Goal: Task Accomplishment & Management: Manage account settings

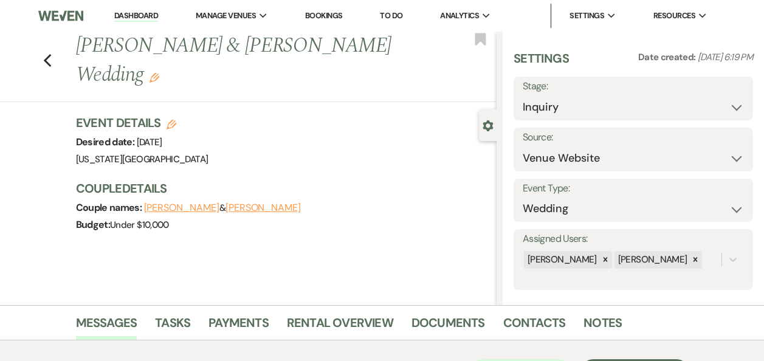
select select "5"
drag, startPoint x: 139, startPoint y: 17, endPoint x: 770, endPoint y: 45, distance: 632.3
click at [139, 17] on link "Dashboard" at bounding box center [136, 16] width 44 height 12
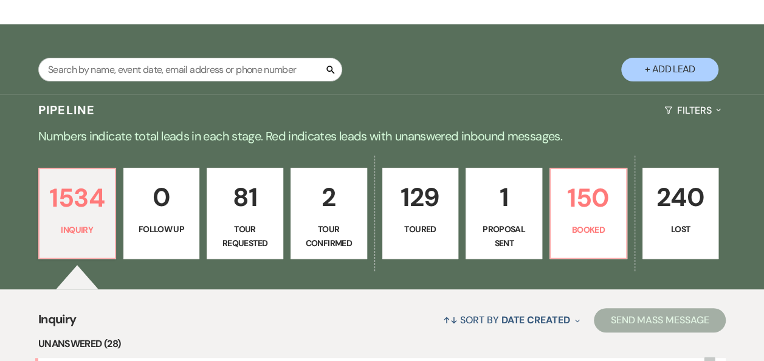
scroll to position [197, 0]
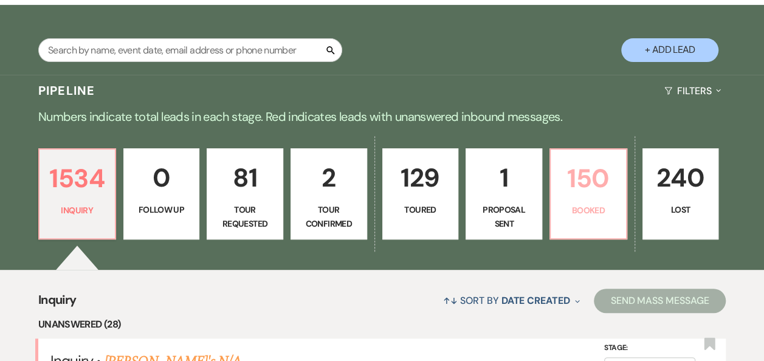
click at [612, 202] on link "150 Booked" at bounding box center [589, 193] width 78 height 91
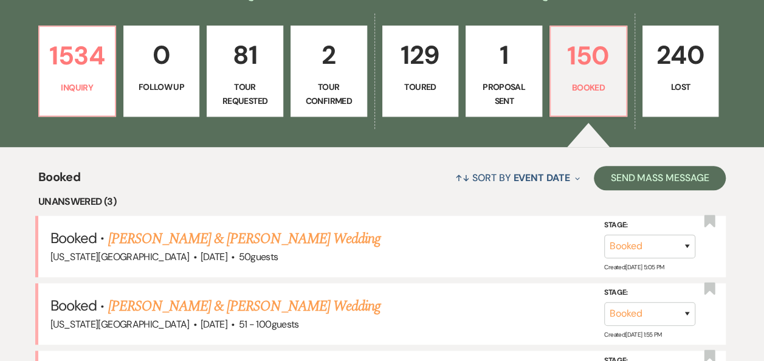
scroll to position [328, 0]
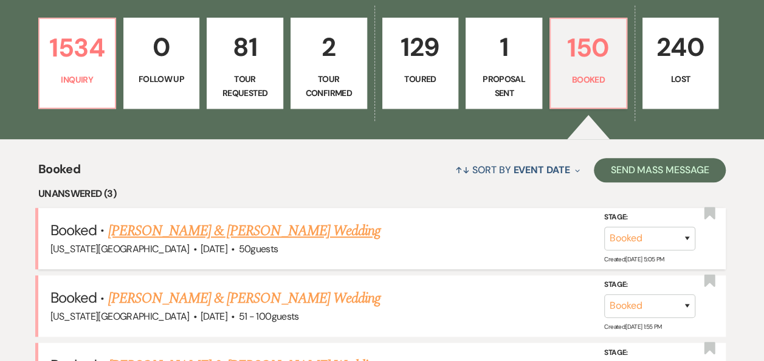
click at [270, 231] on link "Jarrod Carnes & Alicia Guerrero's Wedding" at bounding box center [244, 231] width 272 height 22
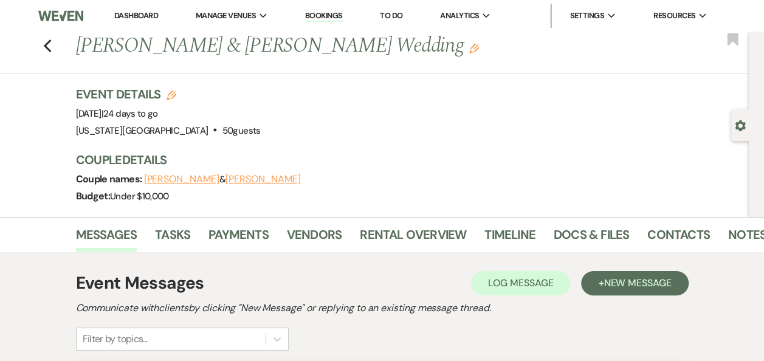
click at [140, 16] on link "Dashboard" at bounding box center [136, 15] width 44 height 10
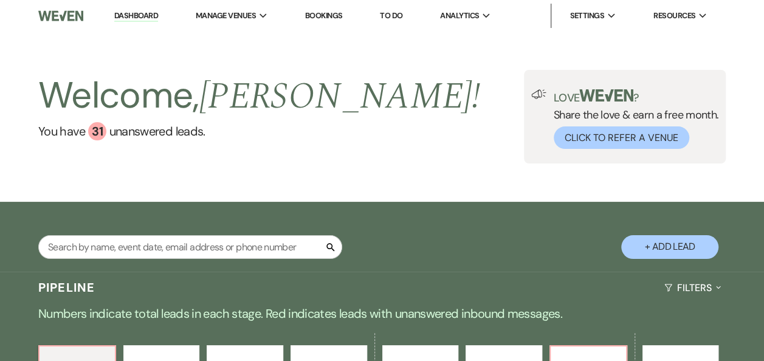
click at [675, 250] on button "+ Add Lead" at bounding box center [669, 247] width 97 height 24
select select "588"
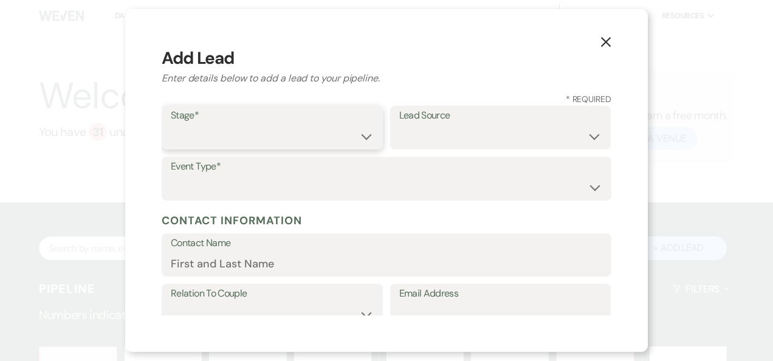
click at [364, 140] on select "Inquiry Follow Up Tour Requested Tour Confirmed Toured Proposal Sent Booked Lost" at bounding box center [272, 137] width 203 height 24
select select "1"
click at [171, 125] on select "Inquiry Follow Up Tour Requested Tour Confirmed Toured Proposal Sent Booked Lost" at bounding box center [272, 137] width 203 height 24
click at [585, 134] on select "Weven Venue Website Instagram Facebook Pinterest Google The Knot Wedding Wire H…" at bounding box center [500, 137] width 203 height 24
select select "22"
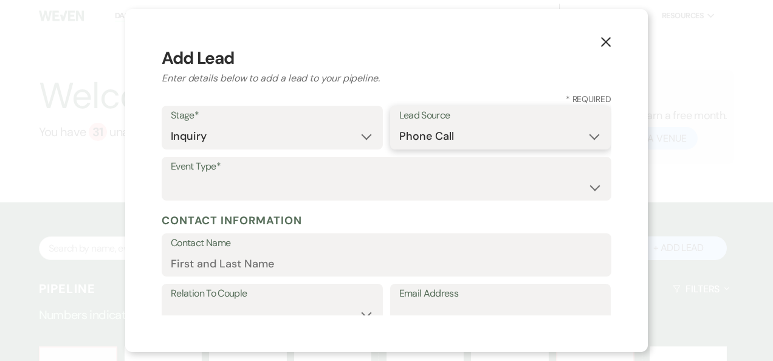
click at [399, 125] on select "Weven Venue Website Instagram Facebook Pinterest Google The Knot Wedding Wire H…" at bounding box center [500, 137] width 203 height 24
click at [584, 190] on select "Wedding Anniversary Party Baby Shower Bachelorette / Bachelor Party Birthday Pa…" at bounding box center [387, 188] width 432 height 24
select select "9"
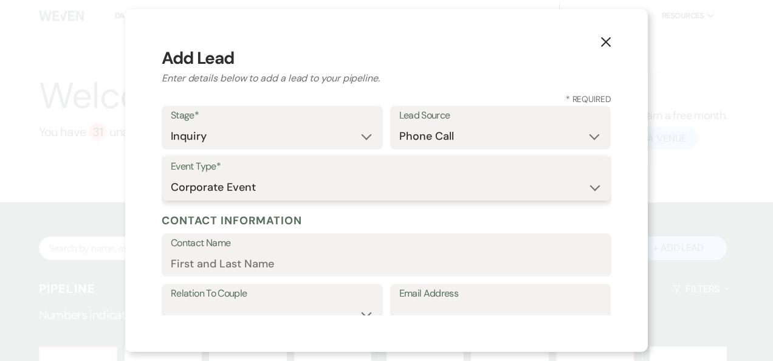
click at [171, 176] on select "Wedding Anniversary Party Baby Shower Bachelorette / Bachelor Party Birthday Pa…" at bounding box center [387, 188] width 432 height 24
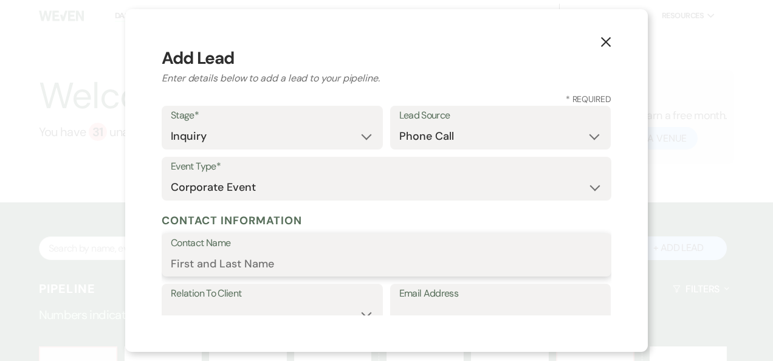
click at [272, 258] on input "Contact Name" at bounding box center [387, 264] width 432 height 24
type input "[PERSON_NAME]"
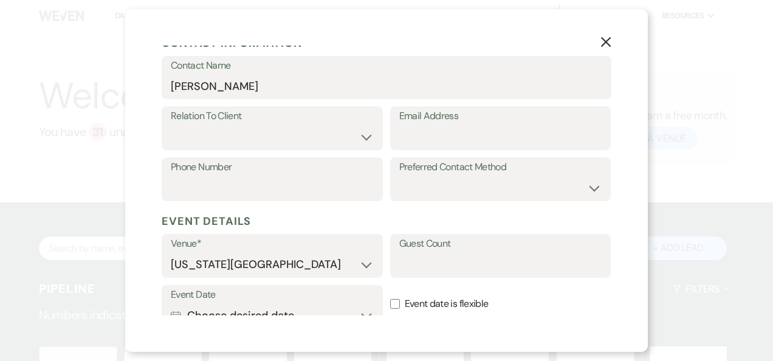
scroll to position [176, 0]
click at [364, 139] on select "Client Event Planner Parent of Client Family Member Friend Other" at bounding box center [272, 138] width 203 height 24
select select "2"
click at [171, 126] on select "Client Event Planner Parent of Client Family Member Friend Other" at bounding box center [272, 138] width 203 height 24
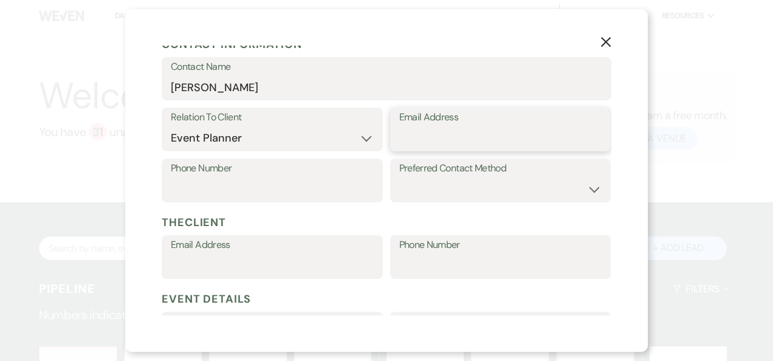
click at [407, 130] on input "Email Address" at bounding box center [500, 138] width 203 height 24
type input "[EMAIL_ADDRESS][DOMAIN_NAME]"
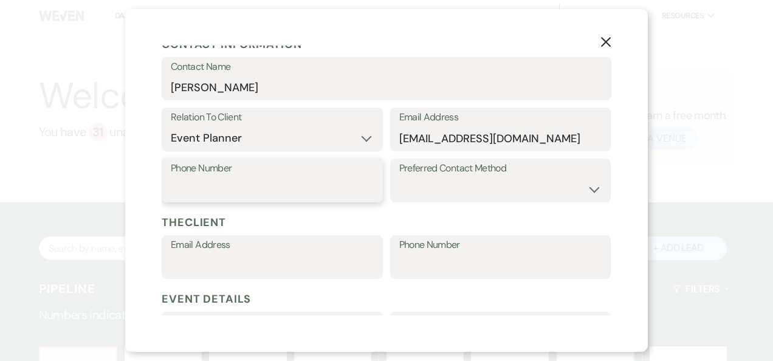
click at [288, 188] on input "Phone Number" at bounding box center [272, 190] width 203 height 24
type input "7372135676"
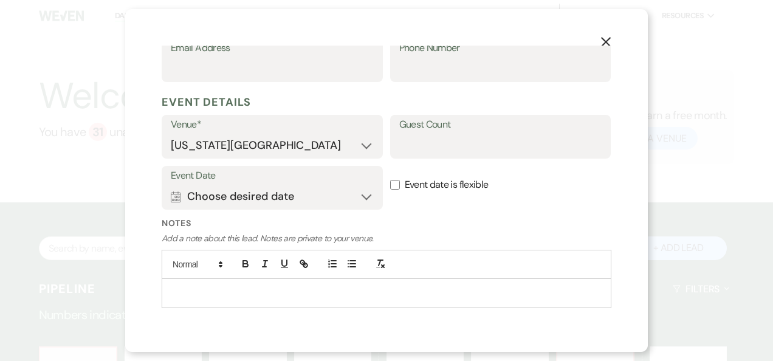
scroll to position [390, 0]
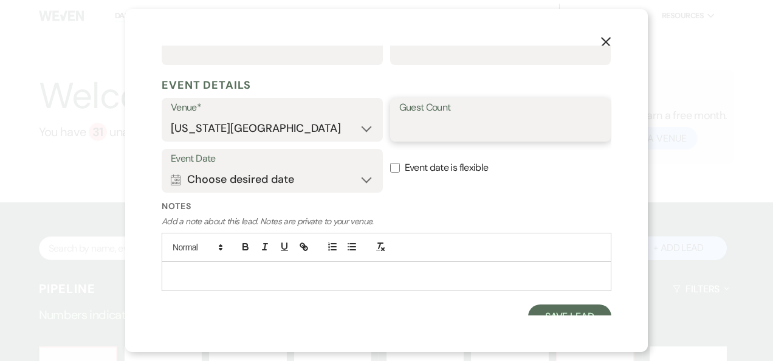
click at [404, 128] on input "Guest Count" at bounding box center [500, 129] width 203 height 24
type input "250"
click at [360, 181] on button "Calendar Choose desired date Expand" at bounding box center [272, 179] width 203 height 24
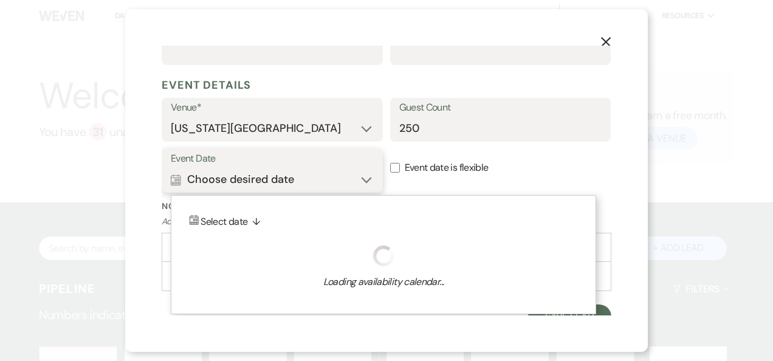
scroll to position [402, 0]
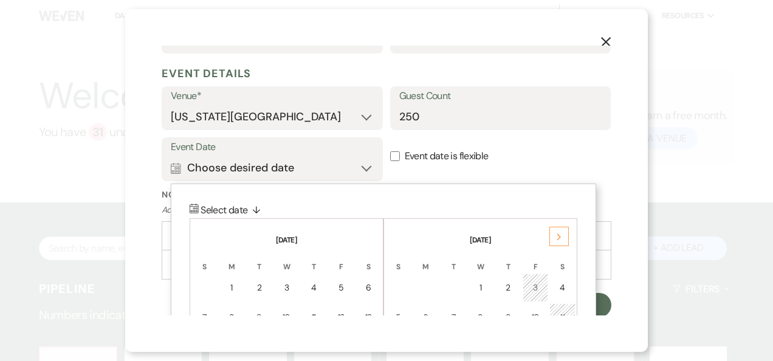
click at [562, 237] on icon "Next" at bounding box center [559, 236] width 6 height 7
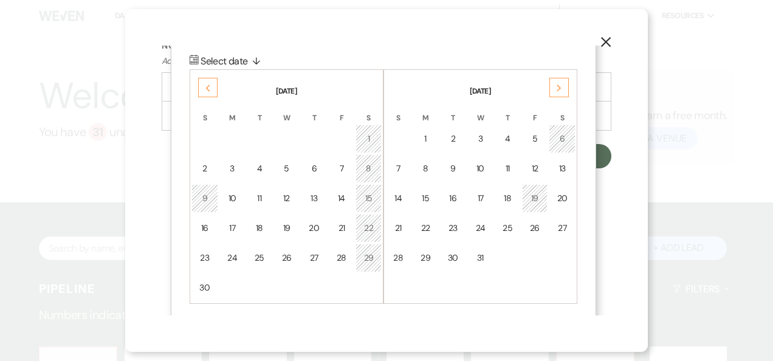
scroll to position [554, 0]
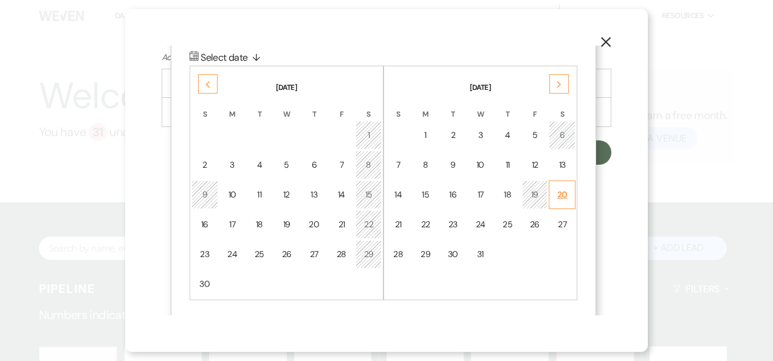
click at [566, 195] on div "20" at bounding box center [562, 194] width 11 height 13
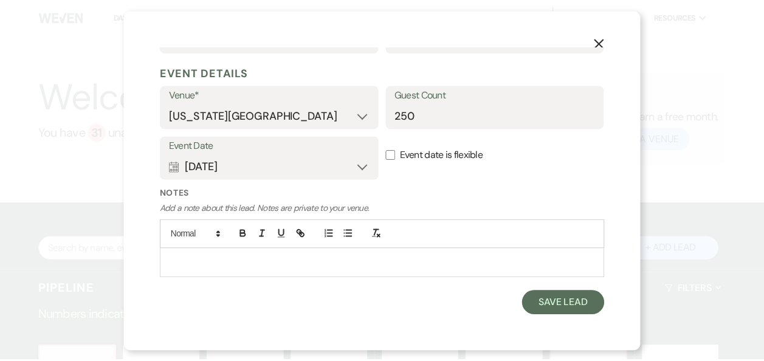
scroll to position [402, 0]
click at [554, 304] on button "Save Lead" at bounding box center [569, 304] width 83 height 24
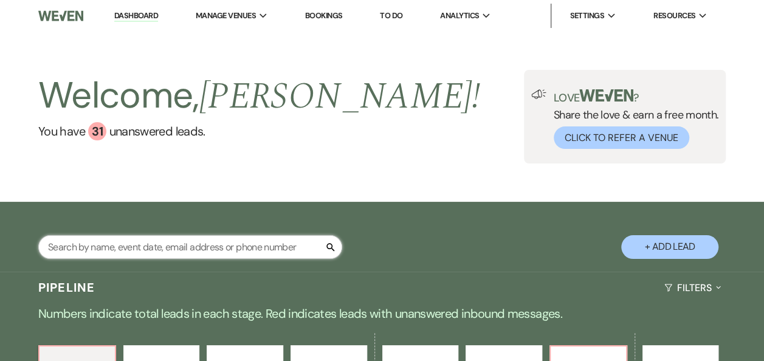
click at [229, 246] on input "text" at bounding box center [190, 247] width 304 height 24
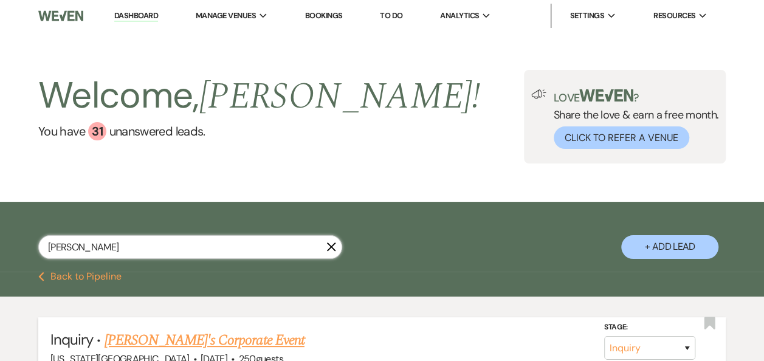
type input "michele"
click at [198, 342] on link "[PERSON_NAME]'s Corporate Event" at bounding box center [205, 341] width 200 height 22
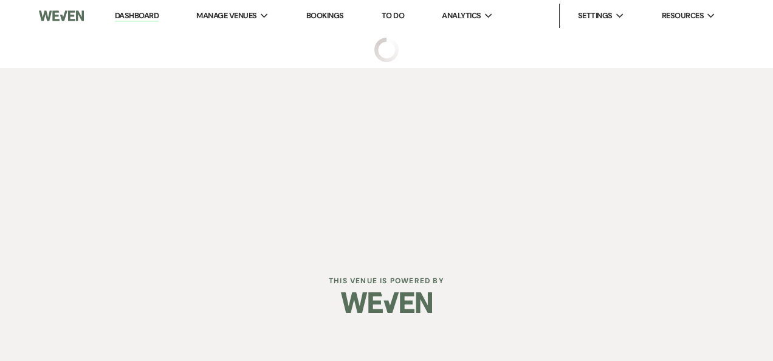
select select "22"
select select "9"
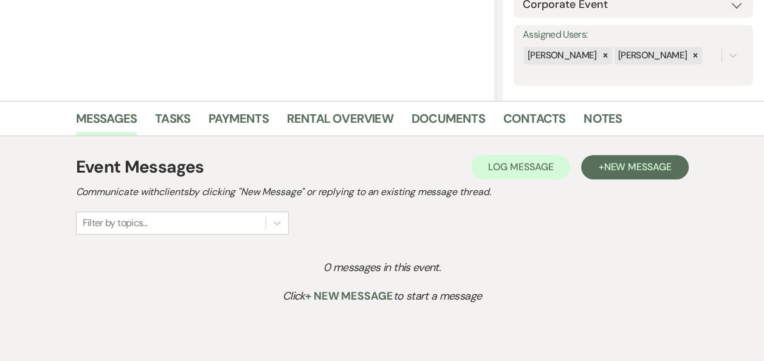
scroll to position [263, 0]
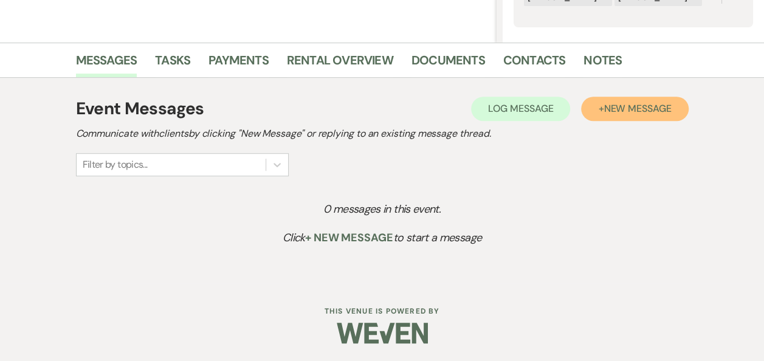
click at [616, 109] on span "New Message" at bounding box center [637, 108] width 67 height 13
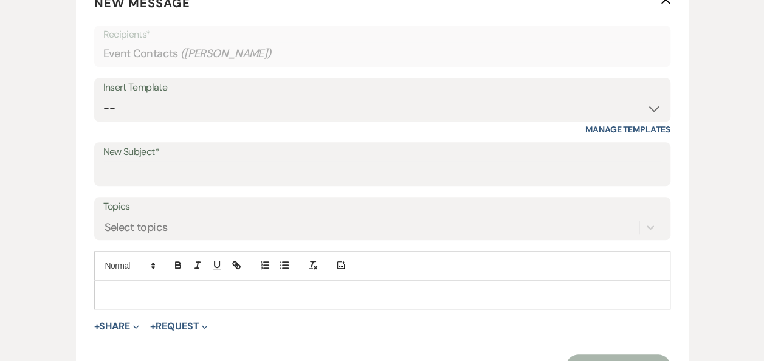
scroll to position [492, 0]
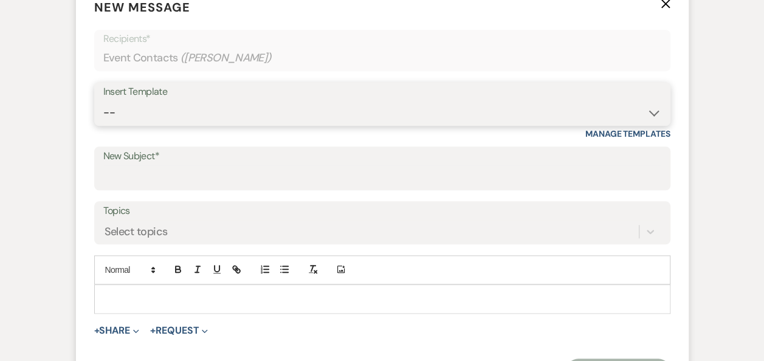
click at [650, 111] on select "-- Weven Planning Portal Introduction (Booked Events) Follow Up Booking Procedu…" at bounding box center [382, 113] width 558 height 24
select select "691"
click at [103, 101] on select "-- Weven Planning Portal Introduction (Booked Events) Follow Up Booking Procedu…" at bounding box center [382, 113] width 558 height 24
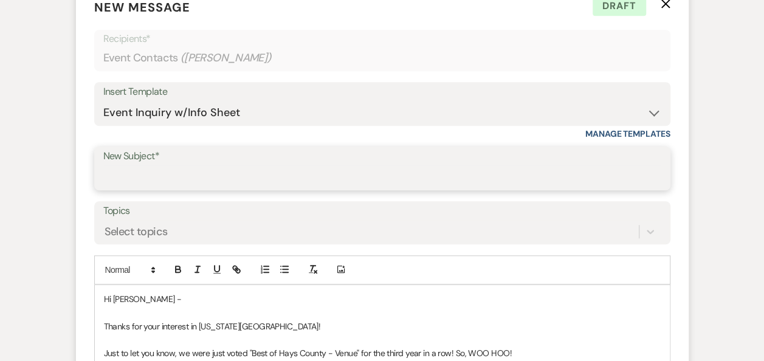
click at [229, 181] on input "New Subject*" at bounding box center [382, 177] width 558 height 24
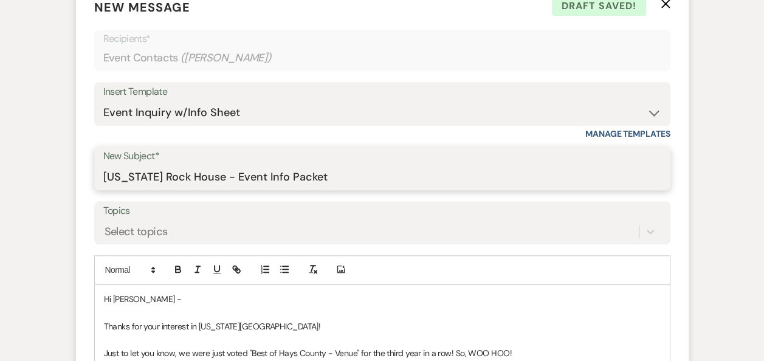
type input "[US_STATE] Rock House - Event Info Packet"
click at [325, 327] on p "Thanks for your interest in [US_STATE][GEOGRAPHIC_DATA]!" at bounding box center [382, 326] width 557 height 13
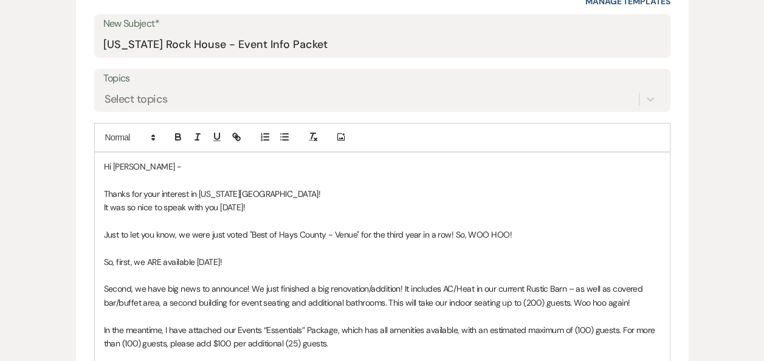
scroll to position [620, 0]
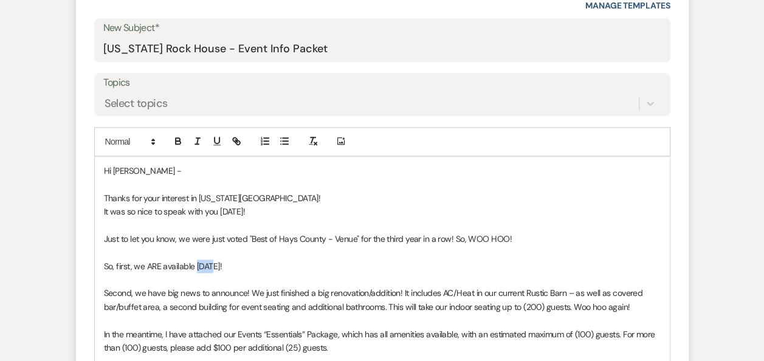
drag, startPoint x: 195, startPoint y: 264, endPoint x: 325, endPoint y: 249, distance: 130.4
click at [221, 263] on p "So, first, we ARE available 12/20/2025!" at bounding box center [382, 266] width 557 height 13
drag, startPoint x: 161, startPoint y: 264, endPoint x: 112, endPoint y: 264, distance: 48.6
click at [112, 264] on p "So, first, we ARE available 12/20/2025!" at bounding box center [382, 266] width 557 height 13
click at [311, 264] on p "So first, if y'all are looking for a Saturday, our only available 12/20/2025!" at bounding box center [382, 266] width 557 height 13
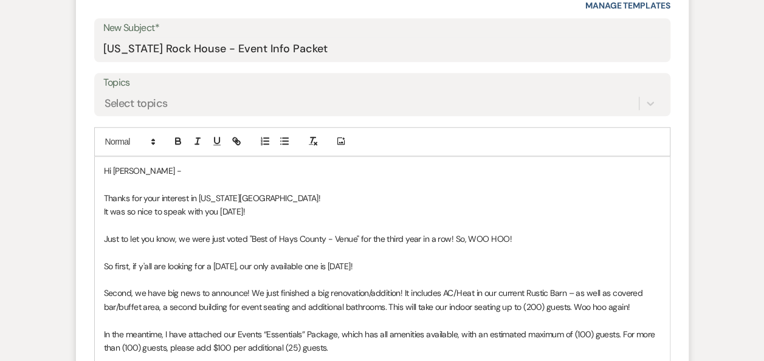
click at [410, 264] on p "So first, if y'all are looking for a Saturday, our only available one is Sat. 1…" at bounding box center [382, 266] width 557 height 13
click at [514, 264] on p "So first, if y'all are looking for a Saturday, our only available one is Sat. 1…" at bounding box center [382, 266] width 557 height 13
click at [579, 261] on p "So first, if y'all are looking for a Saturday, our only available one is Sat. 1…" at bounding box center [382, 266] width 557 height 13
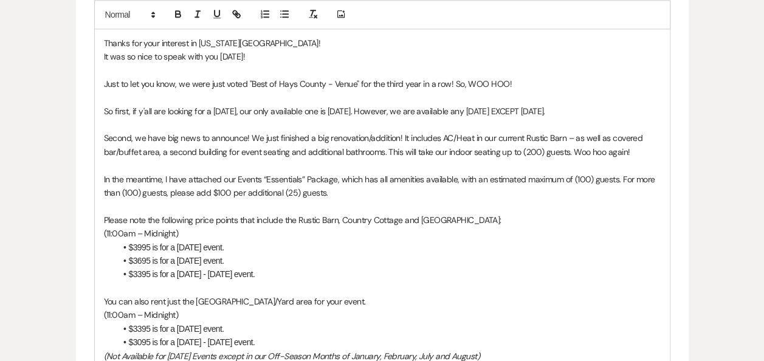
scroll to position [786, 0]
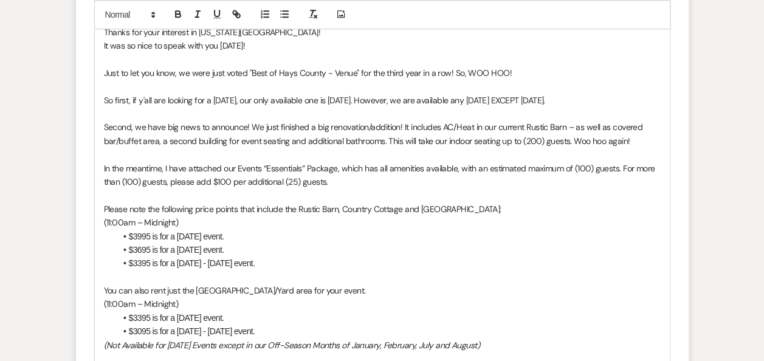
click at [335, 164] on p "In the meantime, I have attached our Events “Essentials” Package, which has all…" at bounding box center [382, 175] width 557 height 27
click at [140, 236] on li "$3995 is for a Saturday event." at bounding box center [388, 236] width 545 height 13
click at [133, 316] on li "$3395 is for a [DATE] event." at bounding box center [388, 317] width 545 height 13
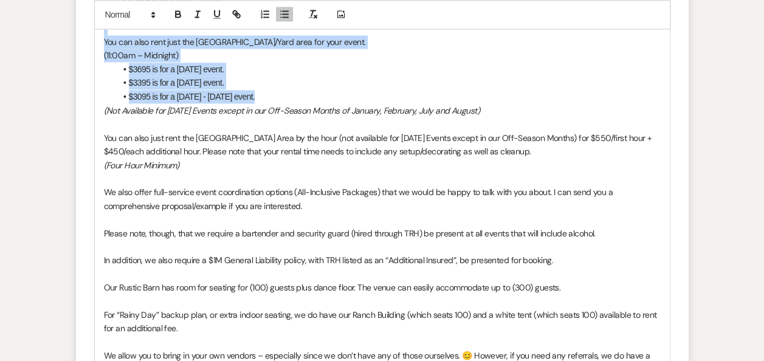
scroll to position [1025, 0]
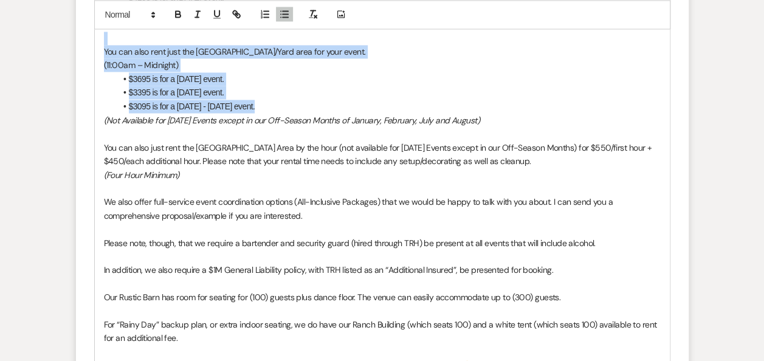
drag, startPoint x: 102, startPoint y: 354, endPoint x: 533, endPoint y: 119, distance: 490.8
click at [533, 119] on div "Hi Michele - Thanks for your interest in Texas Rock House! It was so nice to sp…" at bounding box center [382, 154] width 575 height 804
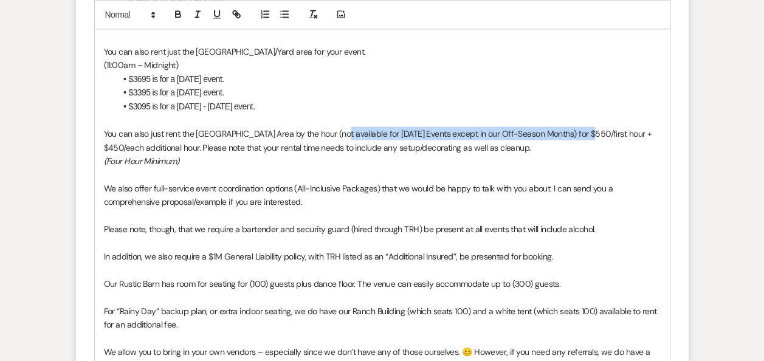
drag, startPoint x: 337, startPoint y: 134, endPoint x: 585, endPoint y: 131, distance: 248.7
click at [585, 131] on p "You can also just rent the Rustic Barn & Garden Area by the hour (not available…" at bounding box center [382, 139] width 557 height 27
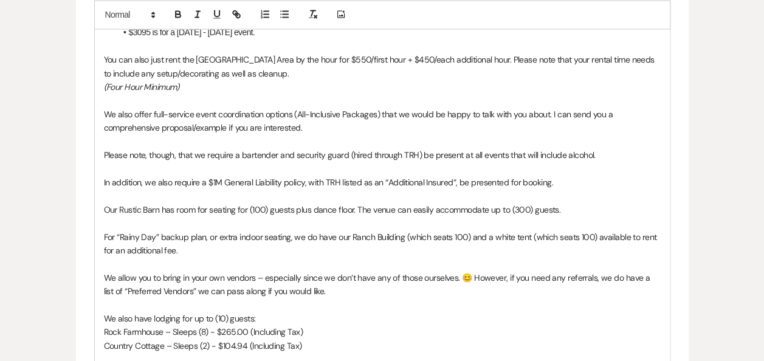
scroll to position [1102, 0]
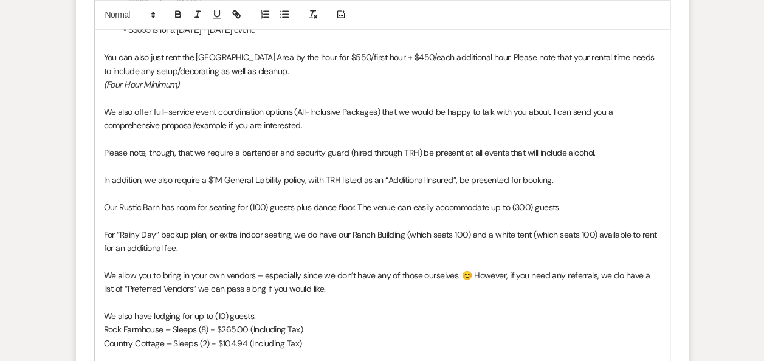
click at [612, 153] on p "Please note, though, that we require a bartender and security guard (hired thro…" at bounding box center [382, 151] width 557 height 13
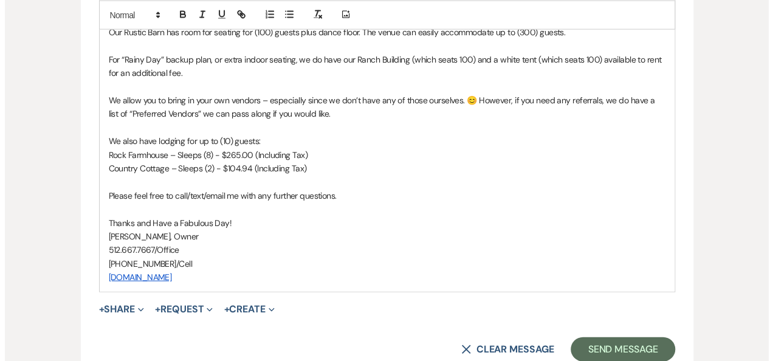
scroll to position [1305, 0]
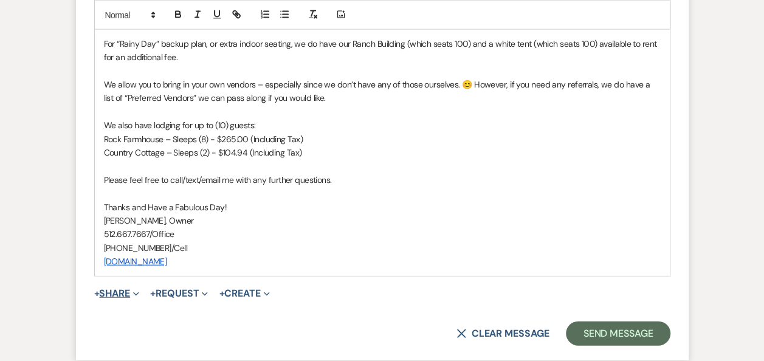
click at [126, 294] on button "+ Share Expand" at bounding box center [117, 294] width 46 height 10
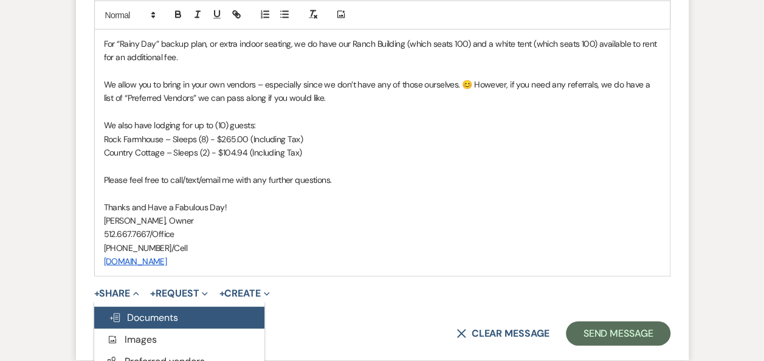
click at [153, 316] on span "Doc Upload Documents" at bounding box center [143, 317] width 69 height 13
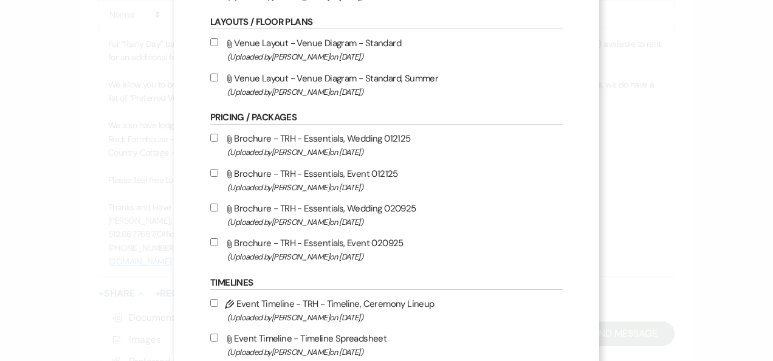
scroll to position [283, 0]
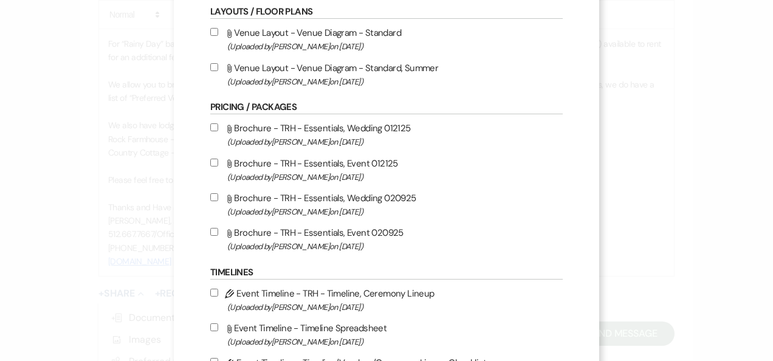
click at [210, 229] on input "Attach File Brochure - TRH - Essentials, Event 020925 (Uploaded by Erin Abel on…" at bounding box center [214, 232] width 8 height 8
checkbox input "true"
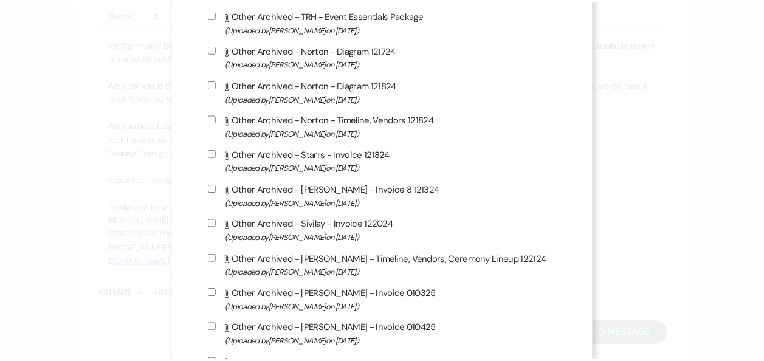
scroll to position [1091, 0]
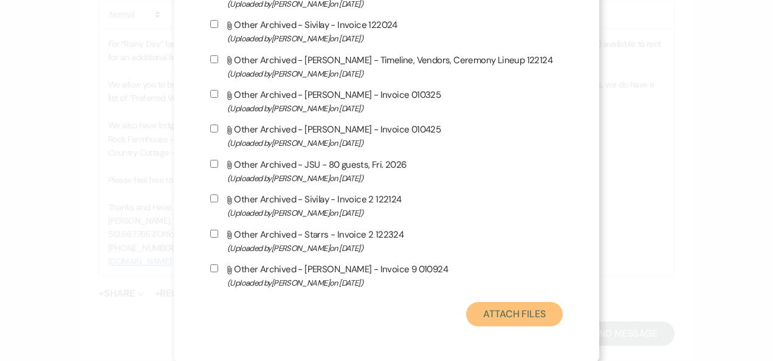
click at [516, 317] on button "Attach Files" at bounding box center [514, 314] width 97 height 24
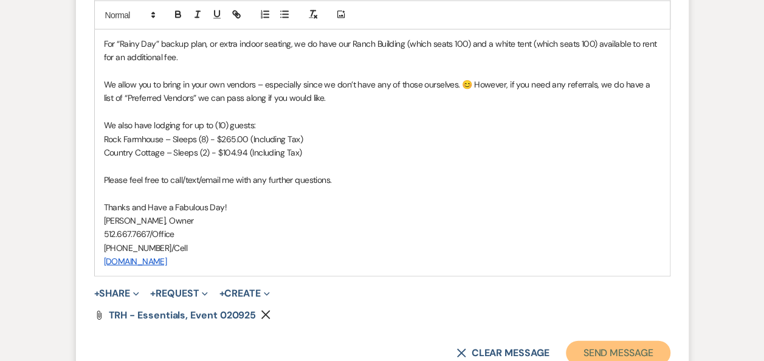
click at [616, 351] on button "Send Message" at bounding box center [618, 353] width 104 height 24
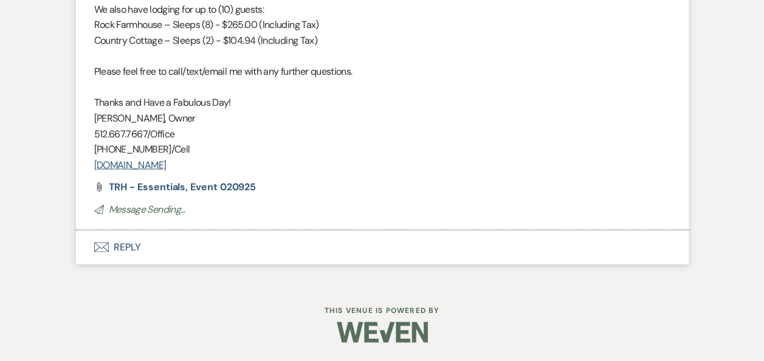
scroll to position [854, 0]
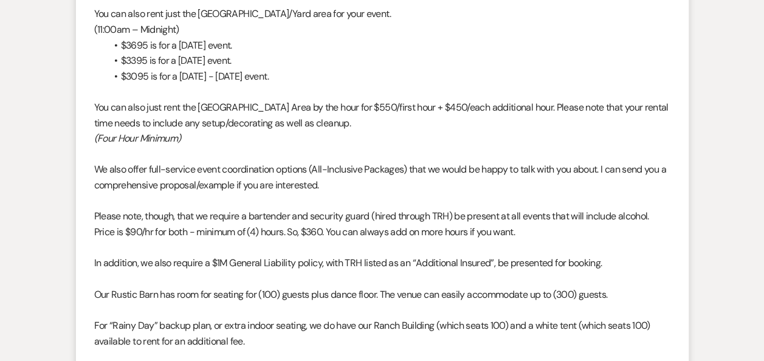
drag, startPoint x: 766, startPoint y: 214, endPoint x: 739, endPoint y: 34, distance: 181.9
click at [739, 34] on div "Messages Tasks Payments Rental Overview Documents Contacts Notes Event Messages…" at bounding box center [382, 63] width 764 height 1225
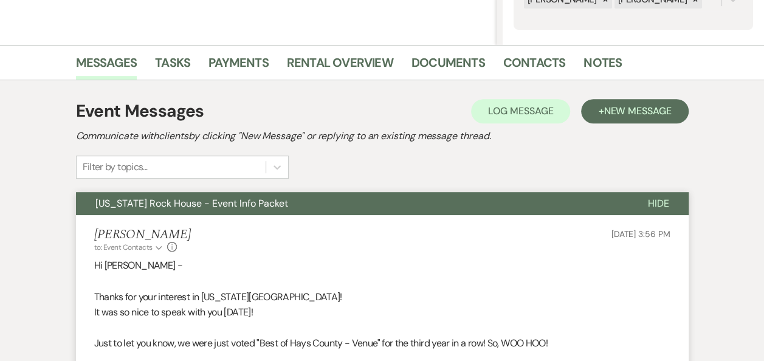
scroll to position [272, 0]
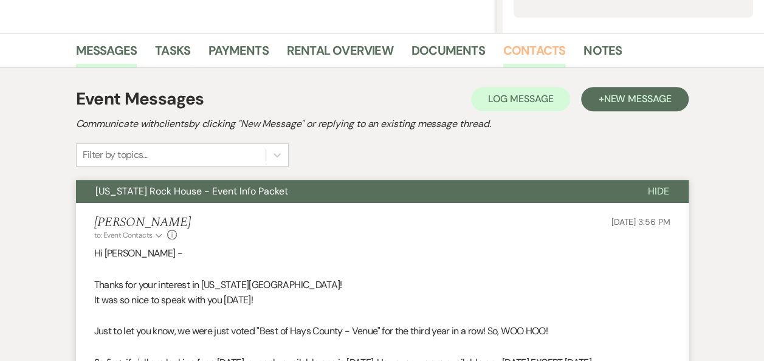
click at [522, 50] on link "Contacts" at bounding box center [534, 54] width 63 height 27
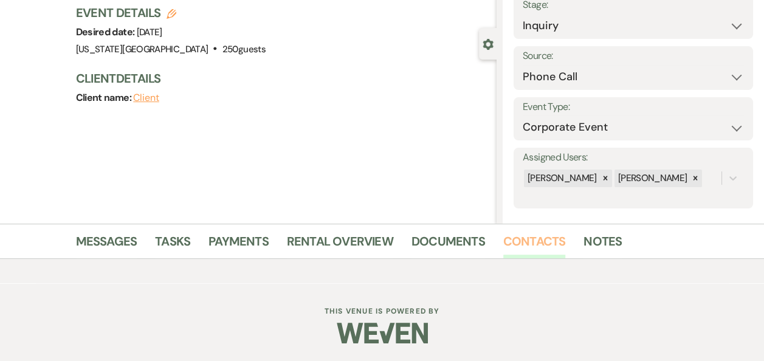
scroll to position [244, 0]
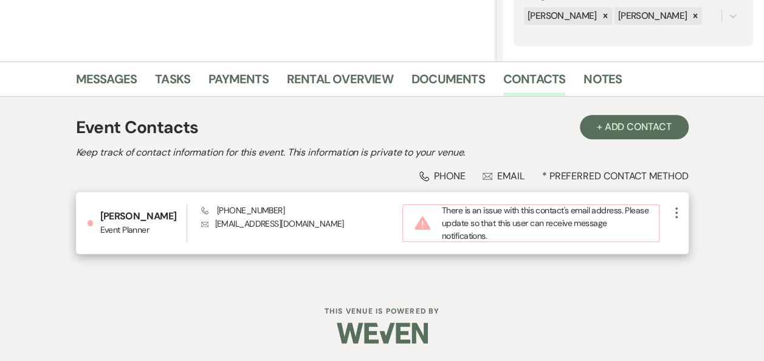
click at [676, 214] on icon "More" at bounding box center [676, 212] width 15 height 15
click at [695, 237] on button "Pencil Edit" at bounding box center [705, 236] width 72 height 21
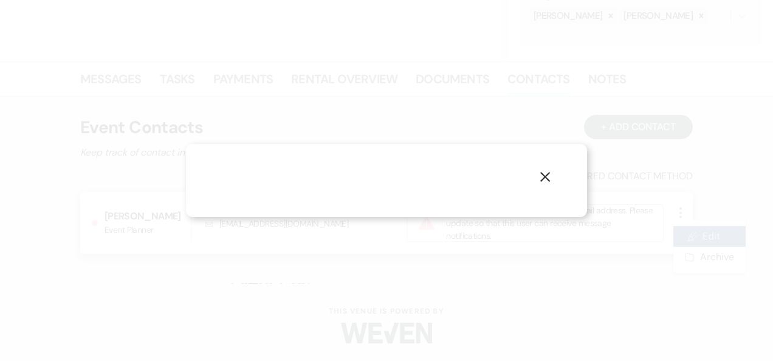
select select "2"
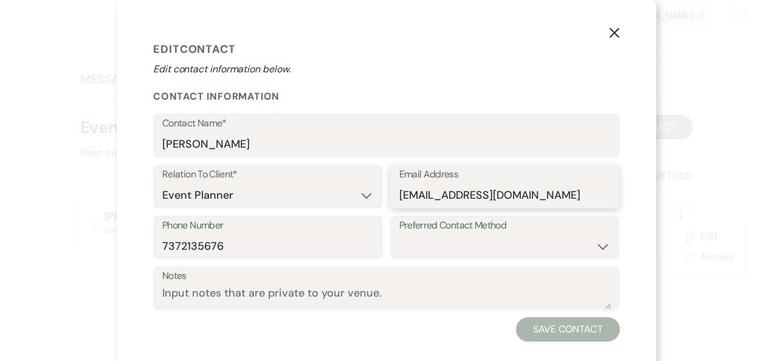
click at [428, 196] on input "[EMAIL_ADDRESS][DOMAIN_NAME]" at bounding box center [505, 196] width 212 height 24
type input "[EMAIL_ADDRESS][DOMAIN_NAME]"
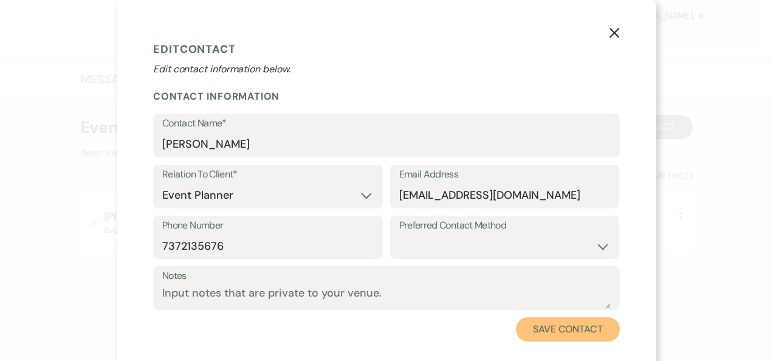
click at [554, 326] on button "Save Contact" at bounding box center [568, 329] width 104 height 24
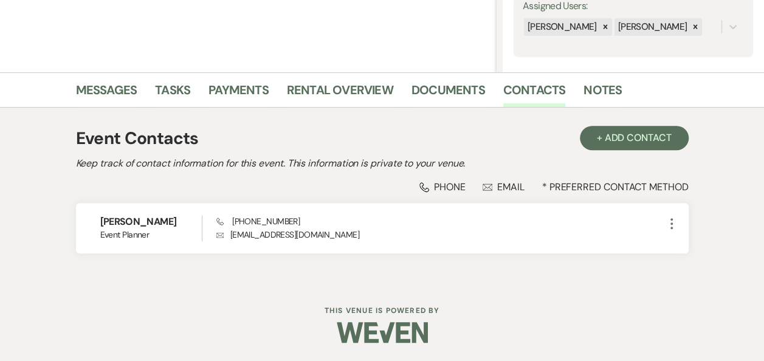
scroll to position [232, 0]
click at [108, 89] on link "Messages" at bounding box center [106, 94] width 61 height 27
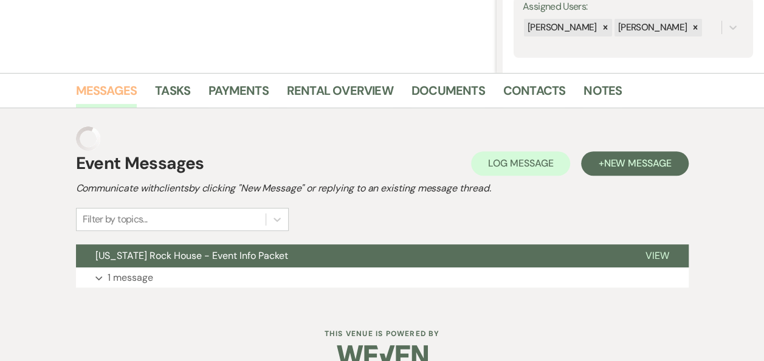
scroll to position [230, 0]
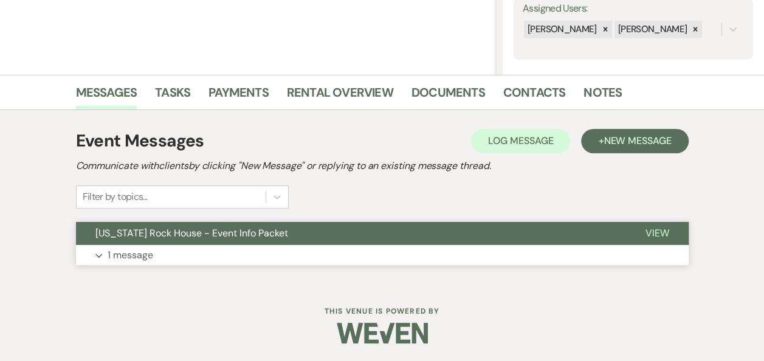
click at [661, 232] on span "View" at bounding box center [658, 233] width 24 height 13
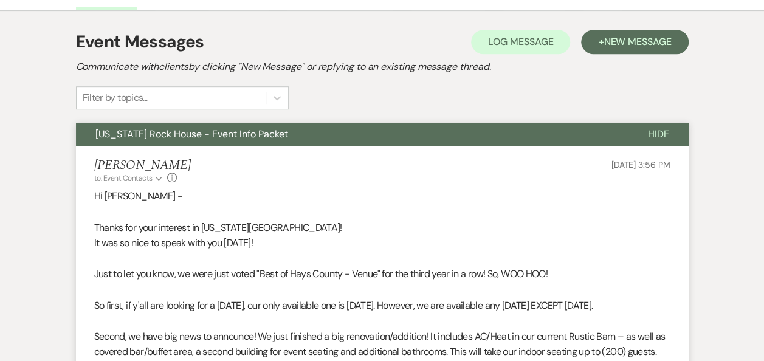
scroll to position [325, 0]
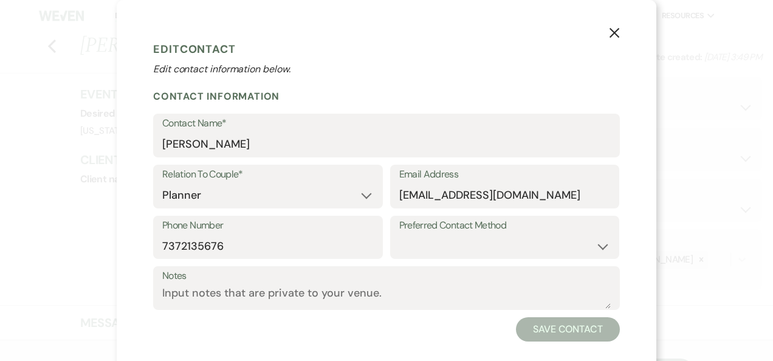
select select "2"
click at [437, 195] on input "[EMAIL_ADDRESS][DOMAIN_NAME]" at bounding box center [505, 196] width 212 height 24
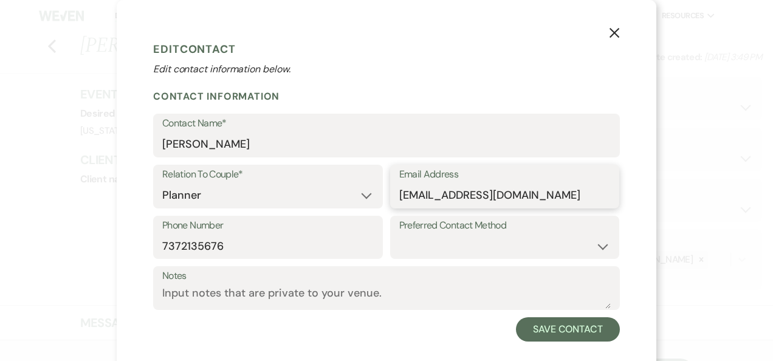
type input "[EMAIL_ADDRESS][DOMAIN_NAME]"
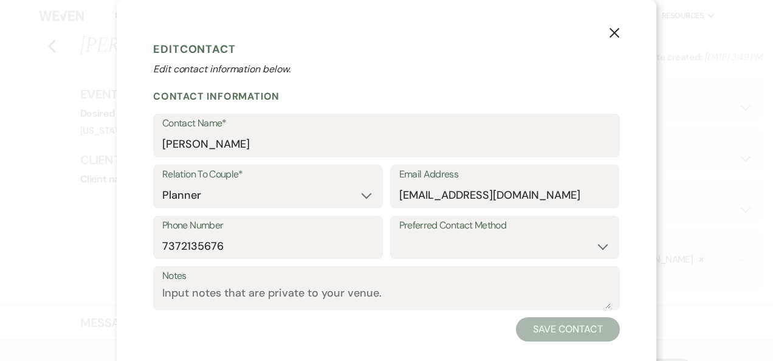
click at [558, 329] on button "Save Contact" at bounding box center [568, 329] width 104 height 24
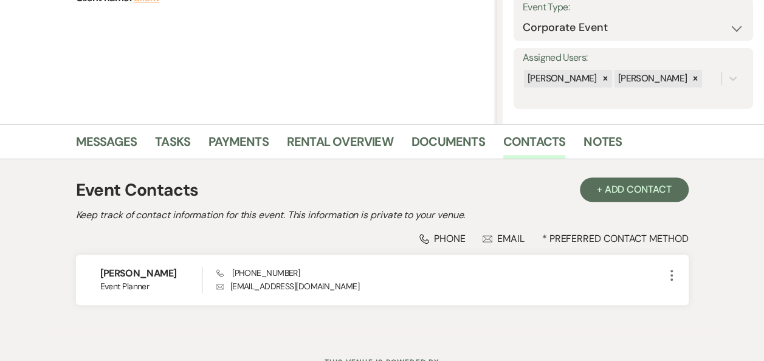
scroll to position [232, 0]
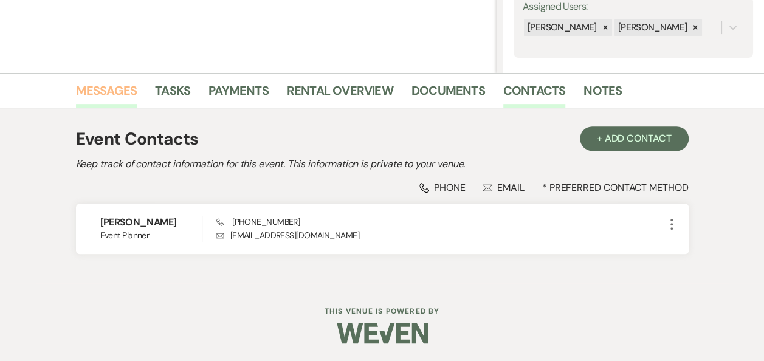
click at [116, 89] on link "Messages" at bounding box center [106, 94] width 61 height 27
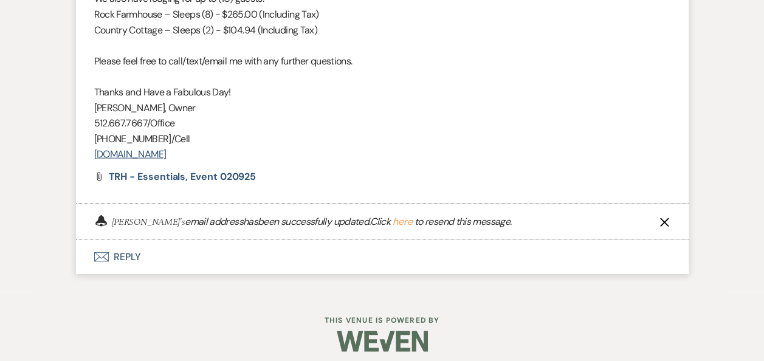
scroll to position [1322, 0]
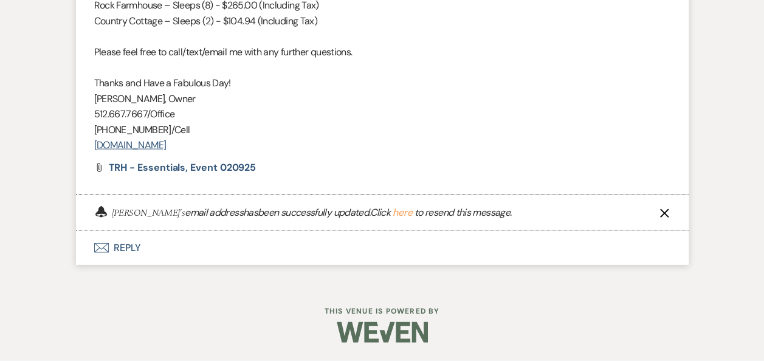
click at [392, 212] on button "here" at bounding box center [402, 213] width 20 height 10
click at [392, 214] on button "here" at bounding box center [402, 213] width 20 height 10
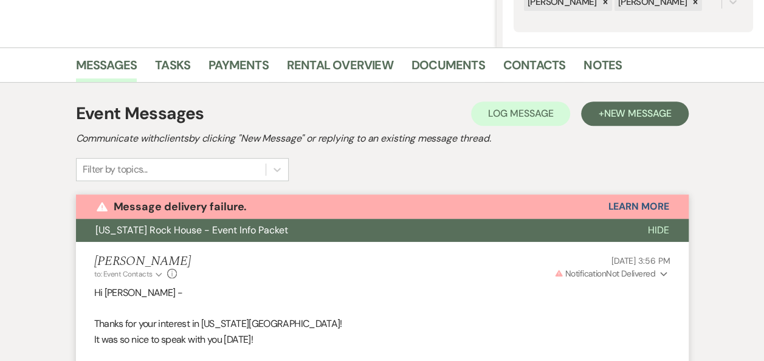
scroll to position [271, 0]
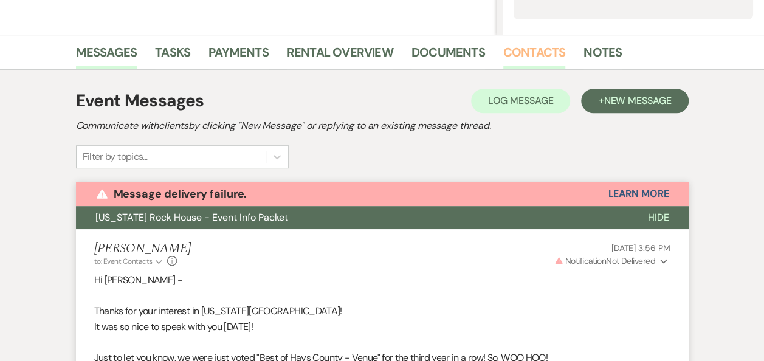
click at [534, 50] on link "Contacts" at bounding box center [534, 56] width 63 height 27
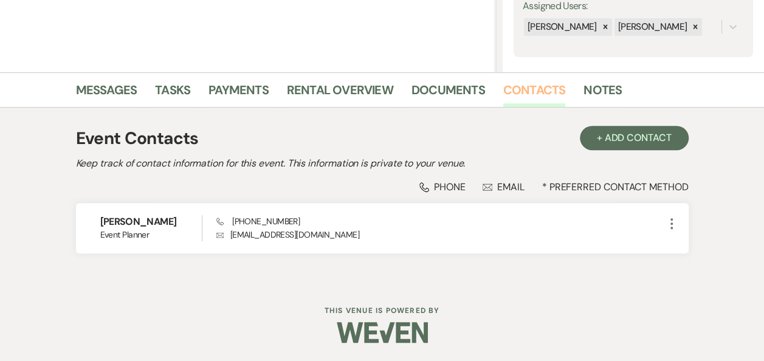
scroll to position [232, 0]
